Goal: Contribute content

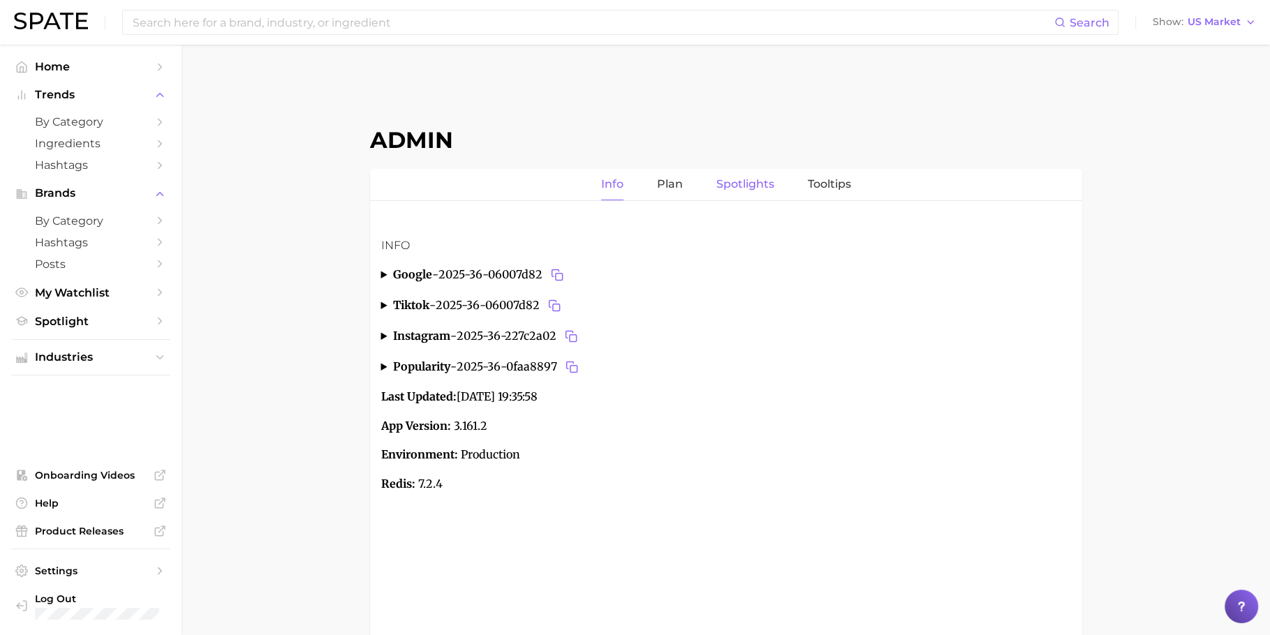
click at [764, 172] on link "Spotlights" at bounding box center [745, 184] width 58 height 31
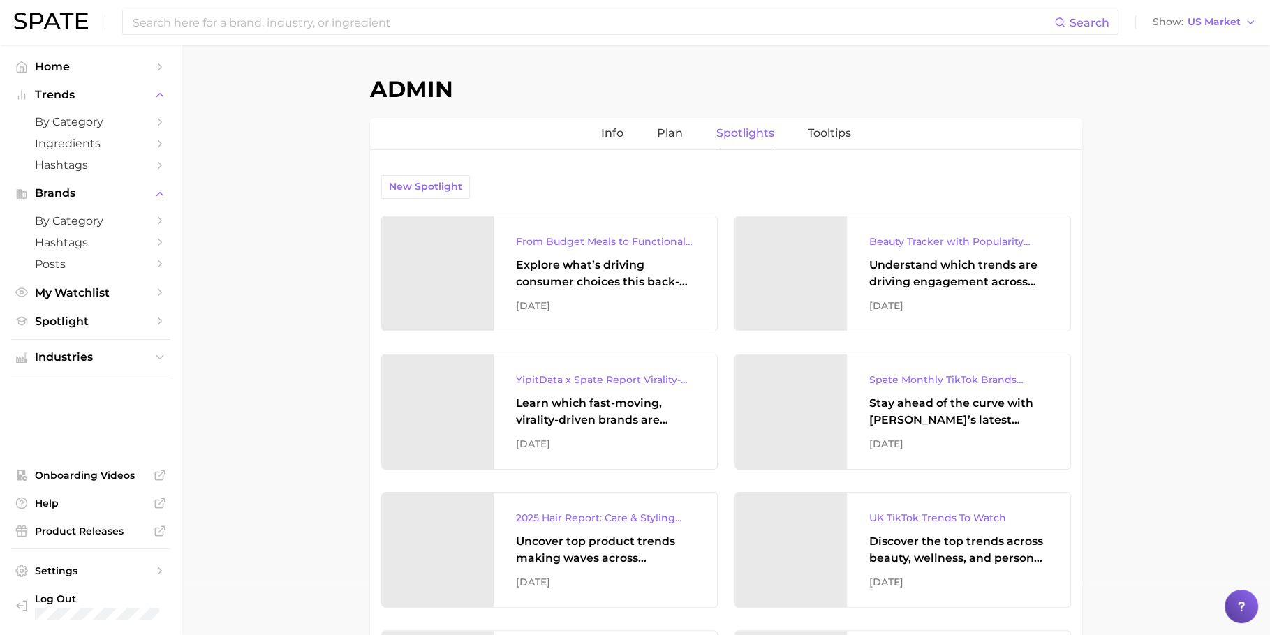
scroll to position [28, 0]
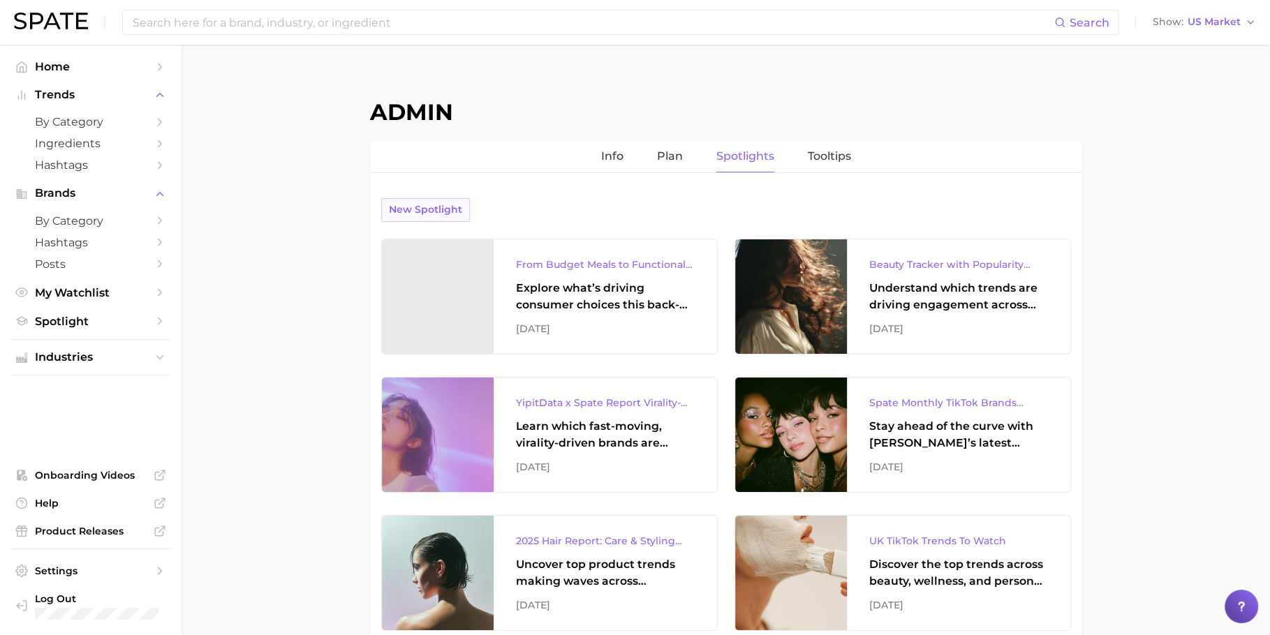
click at [450, 209] on span "New Spotlight" at bounding box center [425, 210] width 73 height 12
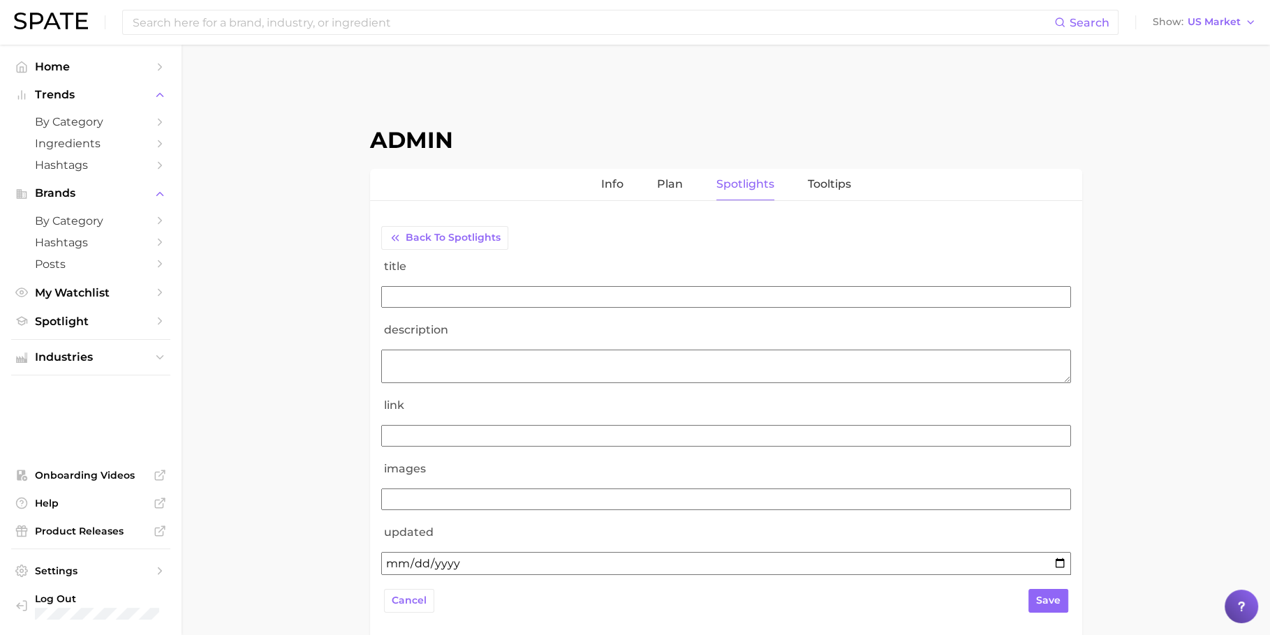
click at [604, 292] on input "title" at bounding box center [726, 297] width 690 height 22
click at [470, 436] on input "link" at bounding box center [726, 436] width 690 height 22
paste input "[URL][DOMAIN_NAME][DATE]"
type input "[URL][DOMAIN_NAME][DATE]"
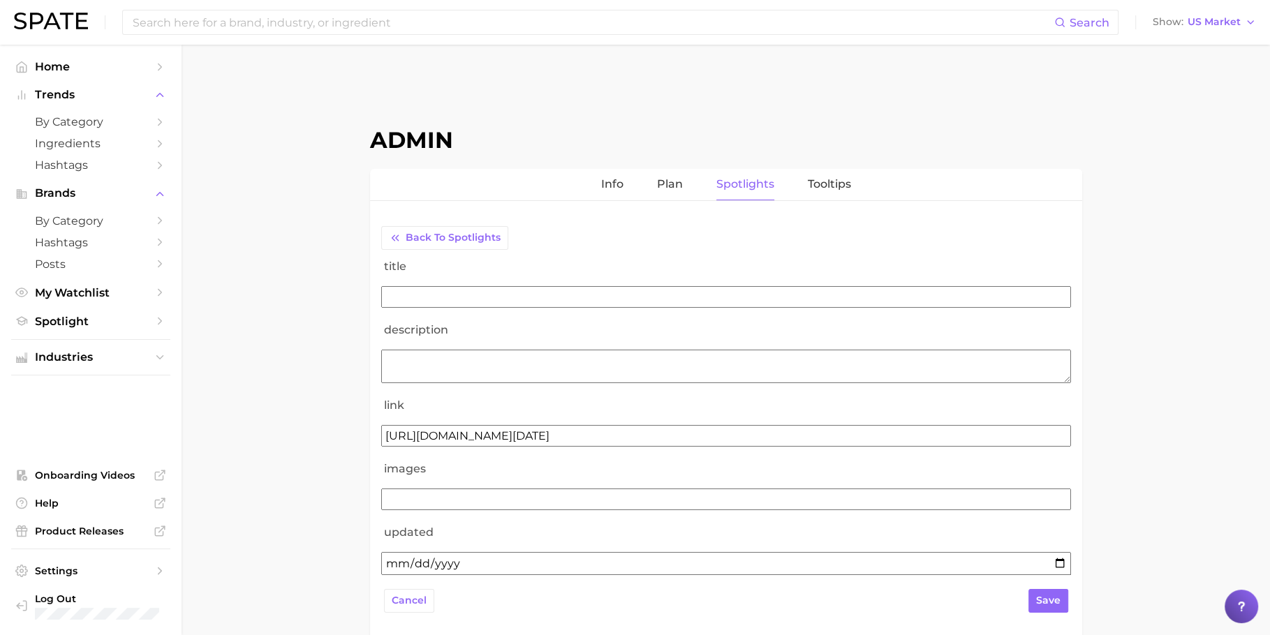
click at [491, 297] on input "title" at bounding box center [726, 297] width 690 height 22
click at [452, 359] on textarea "description" at bounding box center [726, 367] width 690 height 34
click at [384, 294] on input "Future of Beauty Webinar Report" at bounding box center [726, 297] width 690 height 22
click at [628, 295] on input "Report: Future of Beauty Webinar Report" at bounding box center [726, 297] width 690 height 22
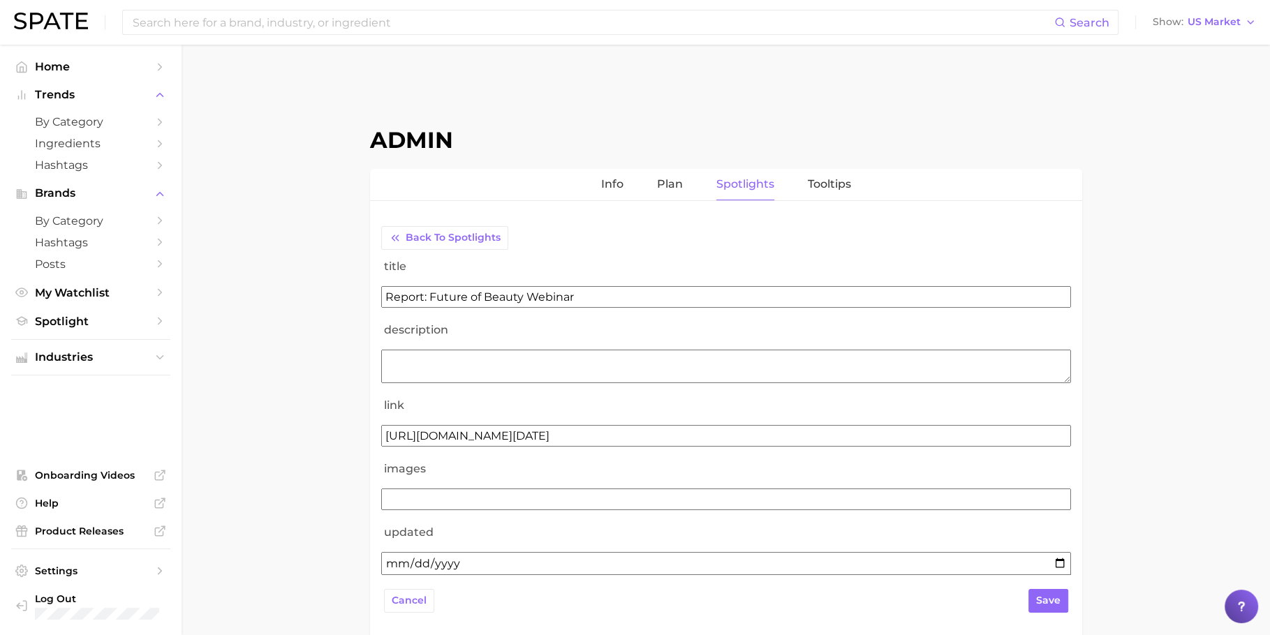
type input "Report: Future of Beauty Webinar"
click at [528, 372] on textarea "description" at bounding box center [726, 367] width 690 height 34
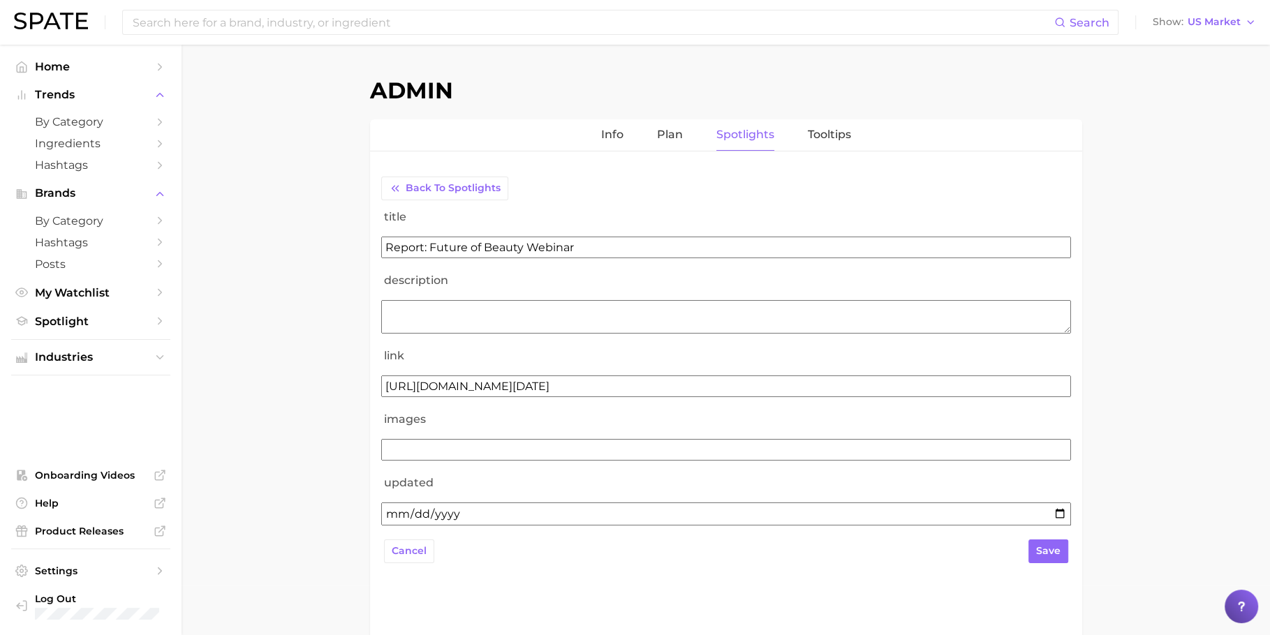
scroll to position [71, 0]
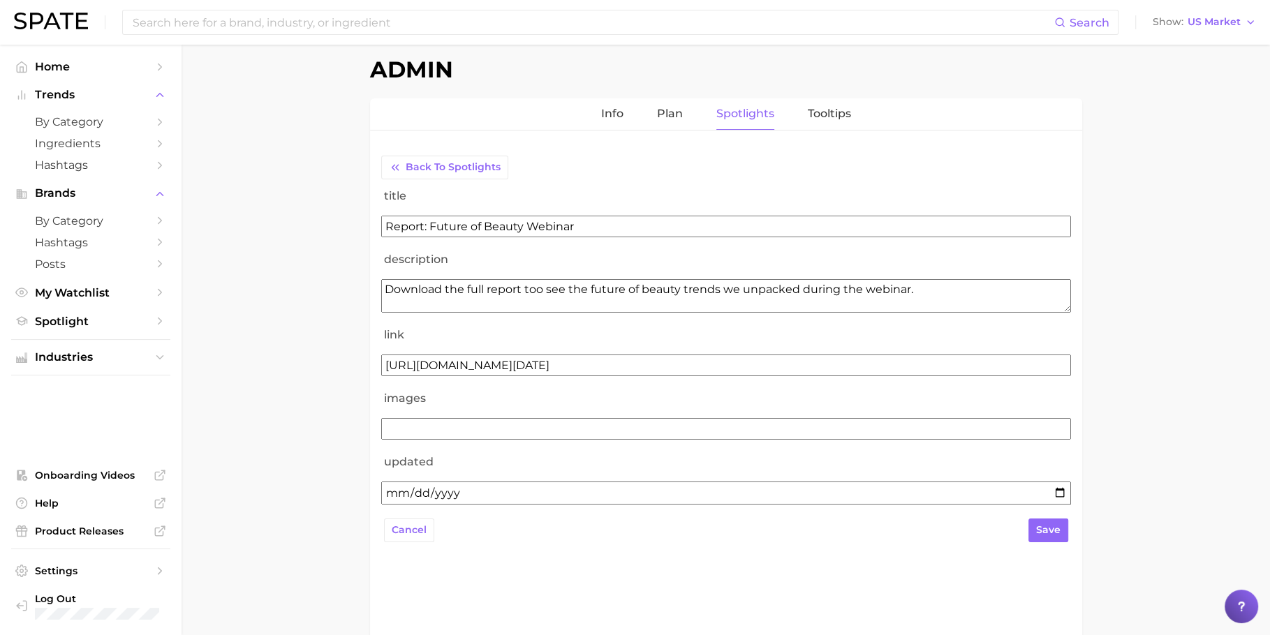
click at [593, 292] on textarea "Download the full report too see the future of beauty trends we unpacked during…" at bounding box center [726, 296] width 690 height 34
click at [534, 291] on textarea "Download the full report too see the Future of beauty trends we unpacked during…" at bounding box center [726, 296] width 690 height 34
click at [641, 293] on textarea "Download the full report to see the Future of beauty trends we unpacked during …" at bounding box center [726, 296] width 690 height 34
type textarea "Download the full report to see the Future of Beauty trends we unpacked during …"
click at [581, 376] on form "title Report: Future of Beauty Webinar description Download the full report to …" at bounding box center [726, 364] width 690 height 371
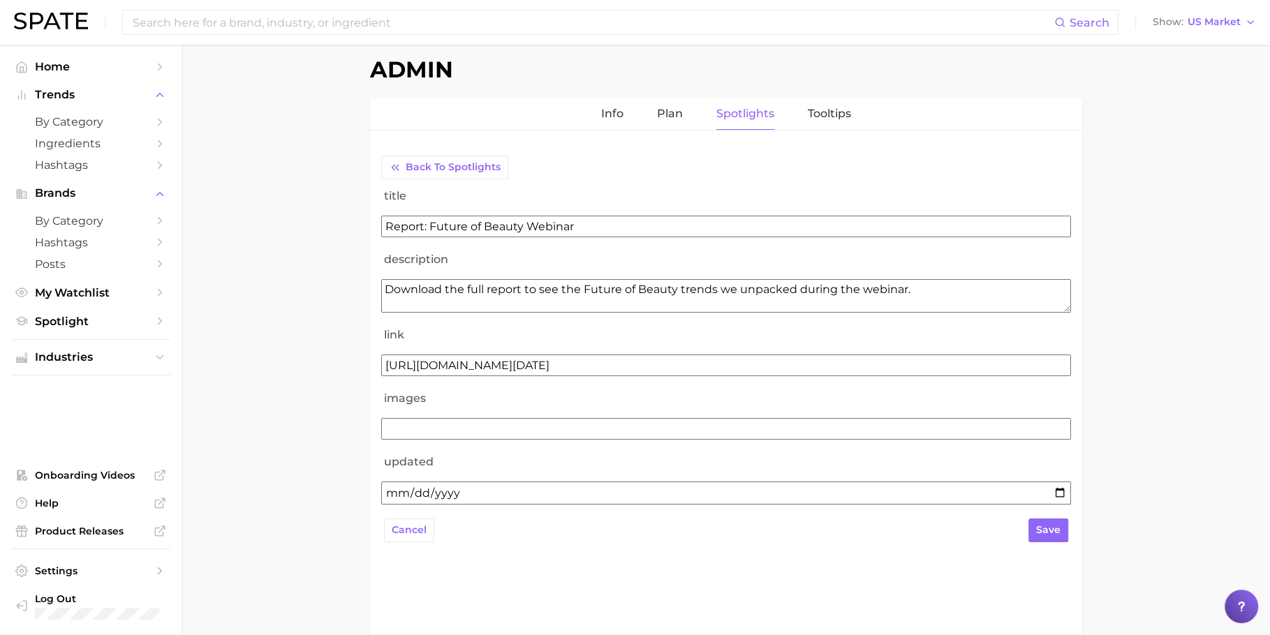
click at [531, 436] on input "images" at bounding box center [726, 429] width 690 height 22
paste input "[URL][DOMAIN_NAME]"
type input "[URL][DOMAIN_NAME]"
click at [468, 498] on input "updated" at bounding box center [726, 493] width 690 height 23
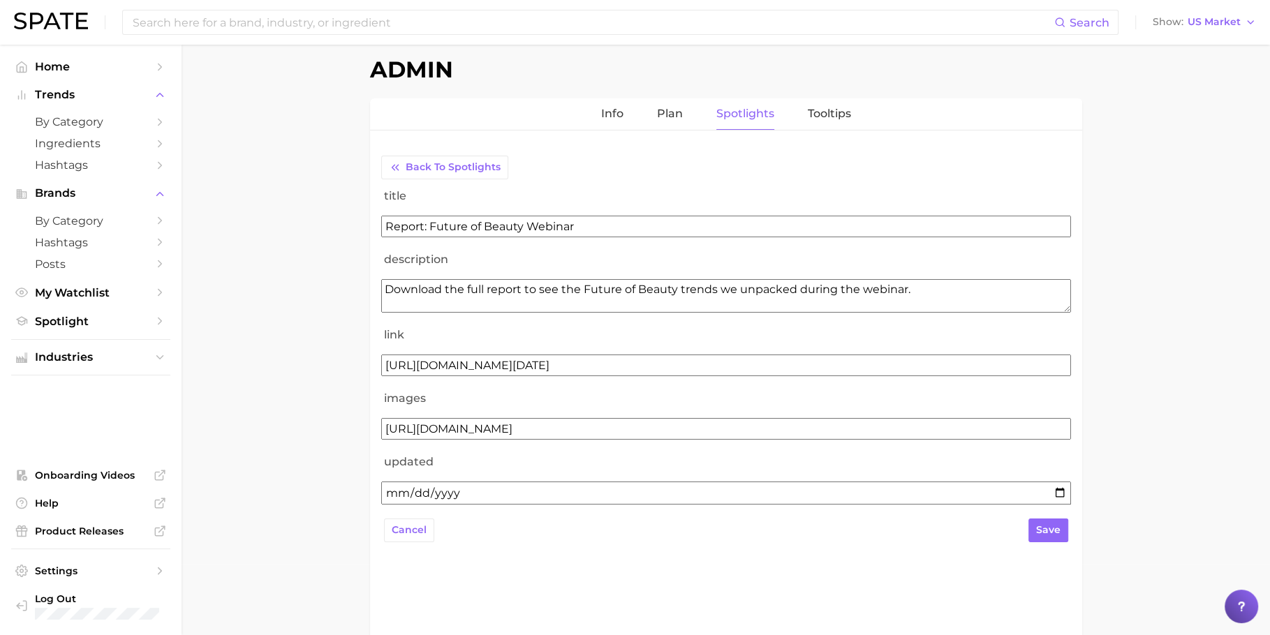
scroll to position [0, 0]
click at [405, 492] on input "updated" at bounding box center [726, 493] width 690 height 23
click at [1063, 483] on input "updated" at bounding box center [726, 493] width 690 height 23
click at [1063, 491] on input "updated" at bounding box center [726, 493] width 690 height 23
type input "[DATE]"
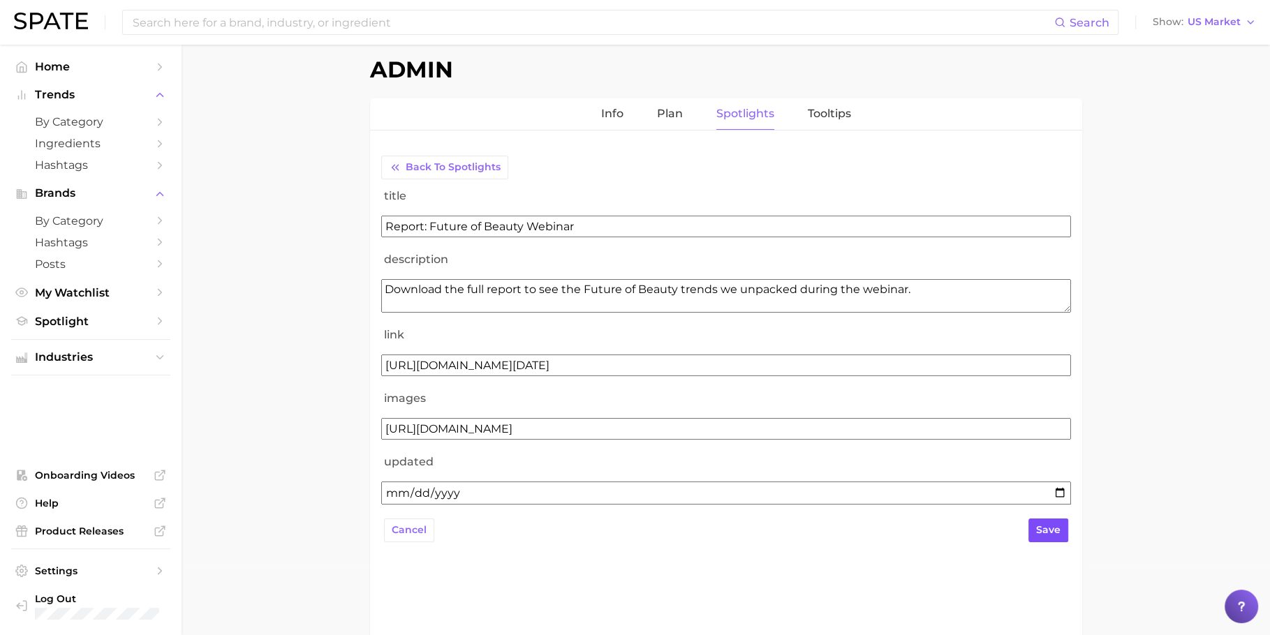
click at [1047, 528] on span "save" at bounding box center [1048, 530] width 24 height 12
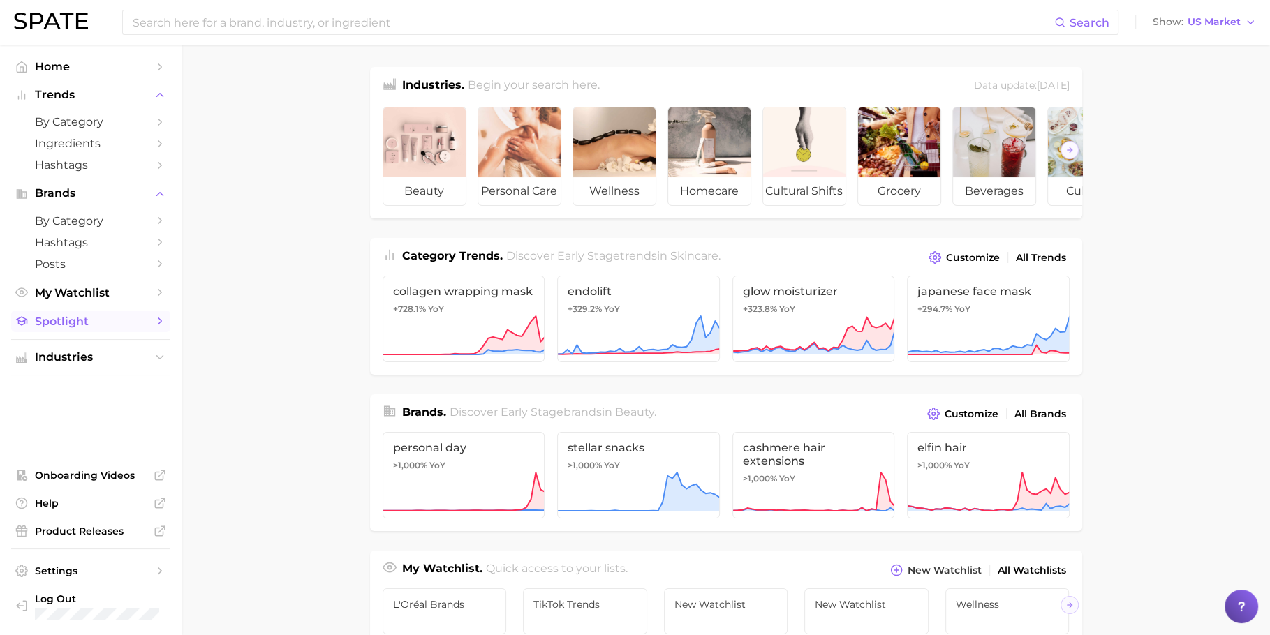
click at [80, 322] on span "Spotlight" at bounding box center [91, 321] width 112 height 13
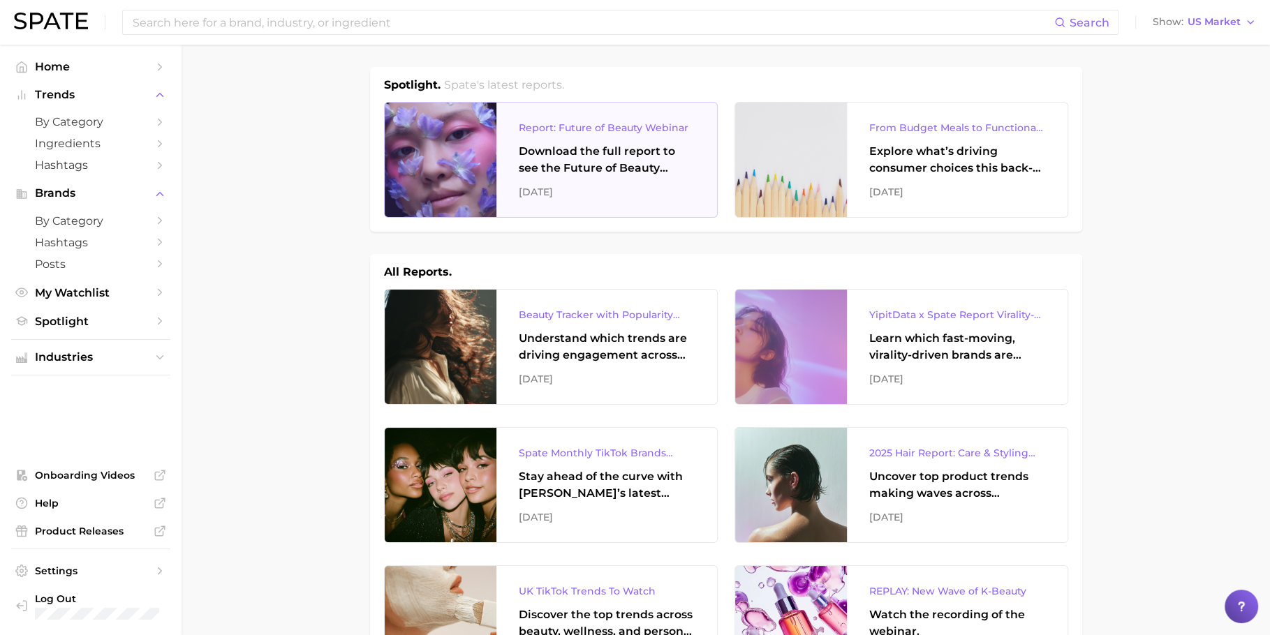
click at [612, 180] on div "Report: Future of Beauty Webinar Download the full report to see the Future of …" at bounding box center [606, 160] width 221 height 114
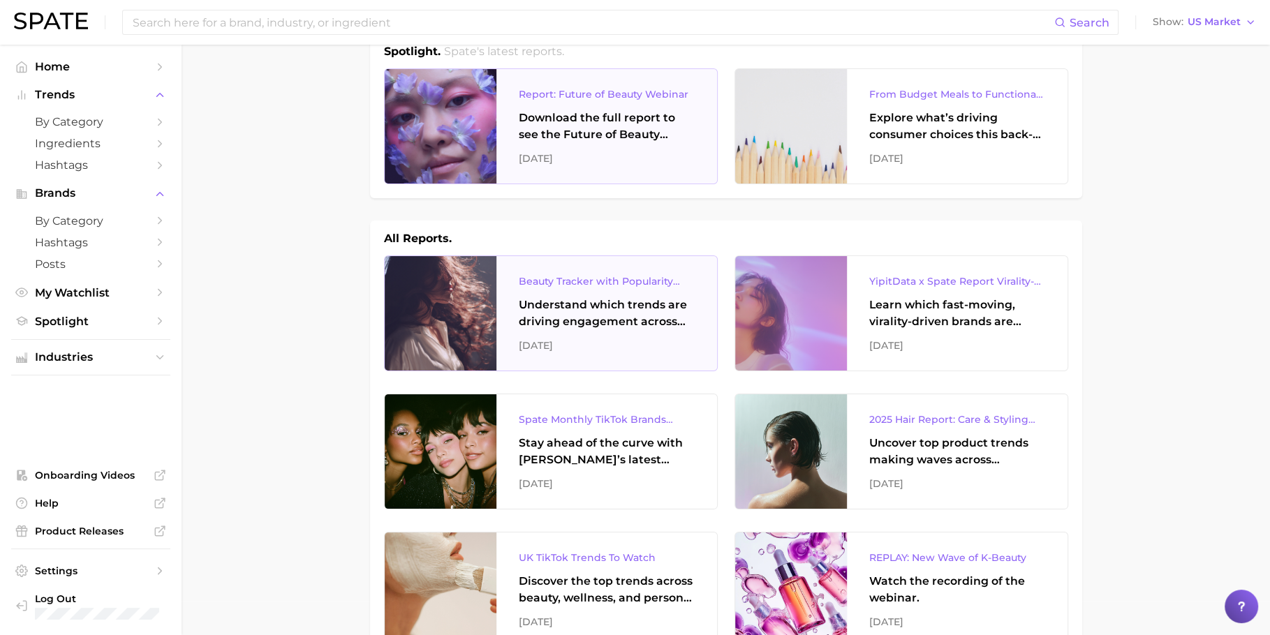
scroll to position [36, 0]
